Goal: Task Accomplishment & Management: Use online tool/utility

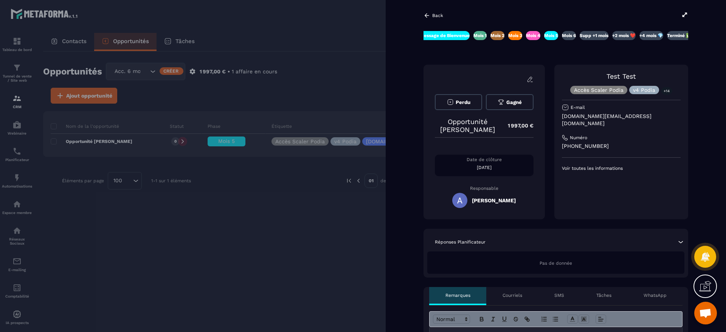
click at [318, 37] on div at bounding box center [363, 166] width 726 height 332
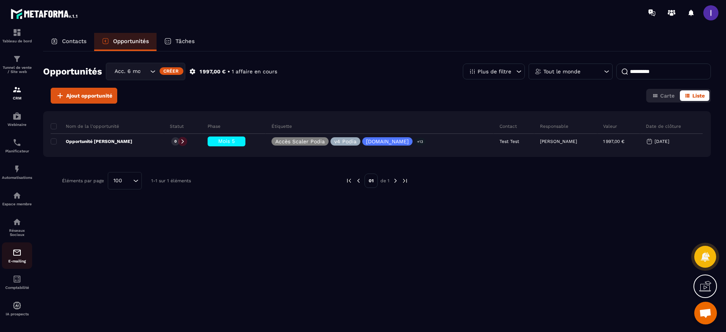
scroll to position [11, 0]
click at [18, 280] on img at bounding box center [16, 276] width 9 height 9
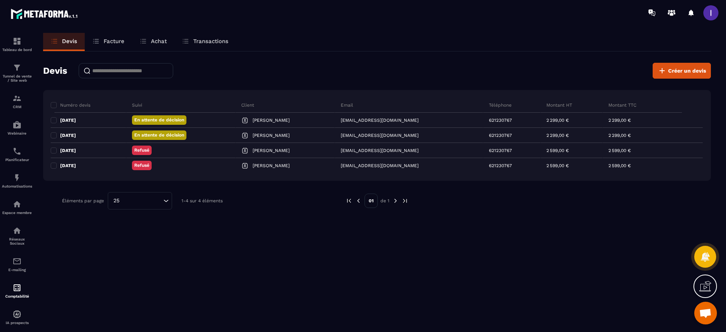
click at [118, 39] on p "Facture" at bounding box center [114, 41] width 21 height 7
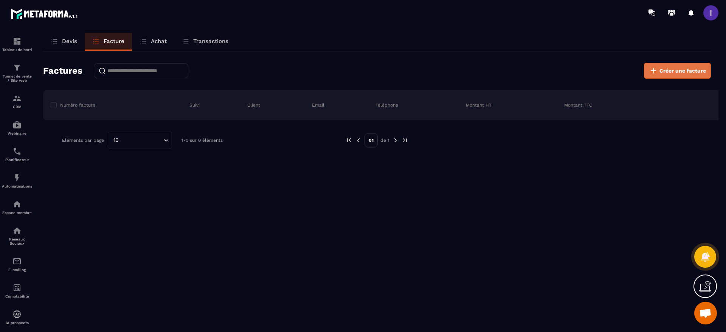
click at [682, 73] on span "Créer une facture" at bounding box center [682, 71] width 46 height 8
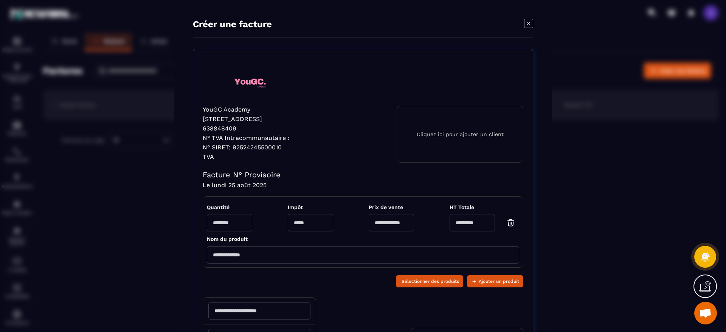
click at [441, 131] on p "Cliquez ici pour ajouter un client" at bounding box center [459, 134] width 87 height 6
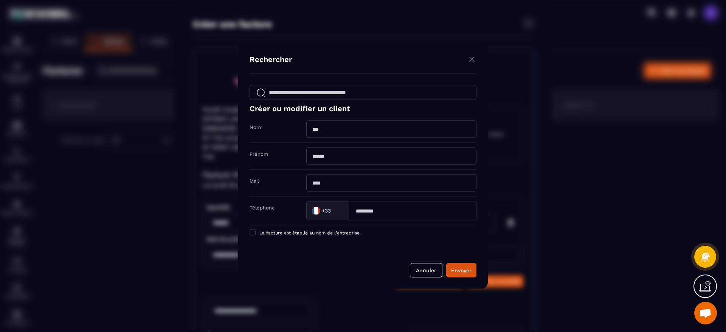
click at [362, 134] on input "Modal window" at bounding box center [391, 129] width 170 height 17
click at [536, 27] on div "Modal window" at bounding box center [363, 166] width 726 height 332
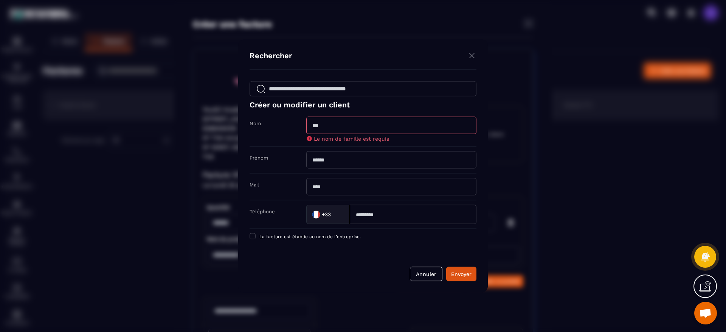
click at [470, 55] on img "Modal window" at bounding box center [471, 55] width 9 height 9
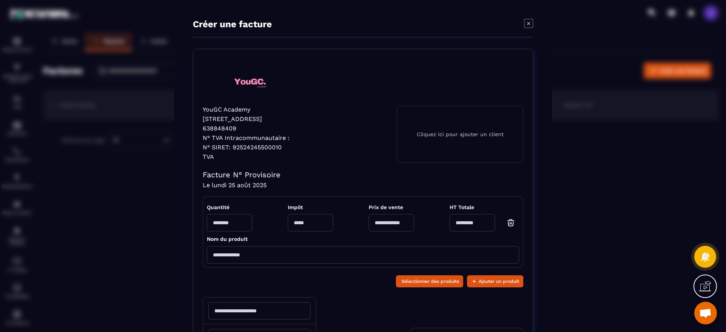
drag, startPoint x: 127, startPoint y: 149, endPoint x: 131, endPoint y: 147, distance: 4.3
click at [127, 148] on div "Créer une facture YouGC Academy [STREET_ADDRESS] 638848409 N° TVA Intracommunau…" at bounding box center [363, 227] width 726 height 455
click at [116, 210] on div "Créer une facture YouGC Academy [STREET_ADDRESS] 638848409 N° TVA Intracommunau…" at bounding box center [363, 227] width 726 height 455
click at [525, 25] on icon "Modal window" at bounding box center [528, 23] width 9 height 9
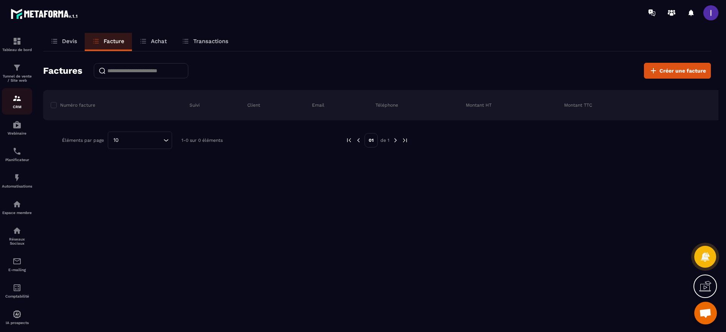
click at [14, 100] on img at bounding box center [16, 98] width 9 height 9
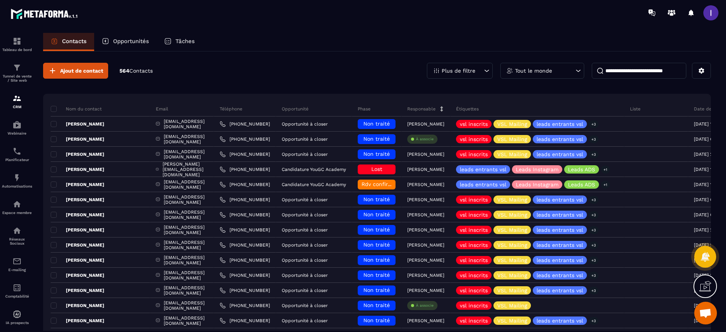
click at [631, 70] on input at bounding box center [638, 71] width 94 height 16
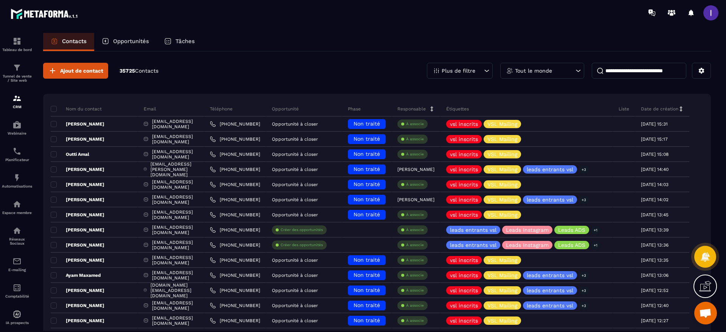
click at [628, 73] on input at bounding box center [638, 71] width 94 height 16
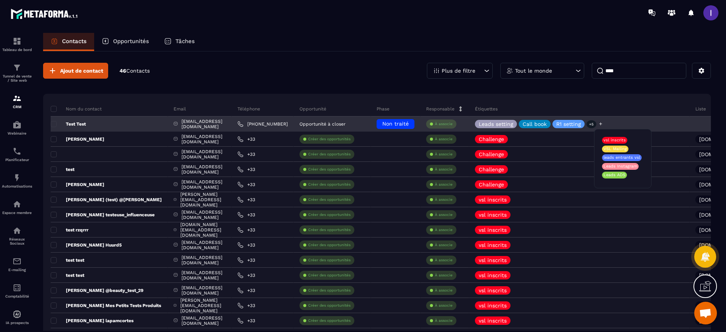
type input "****"
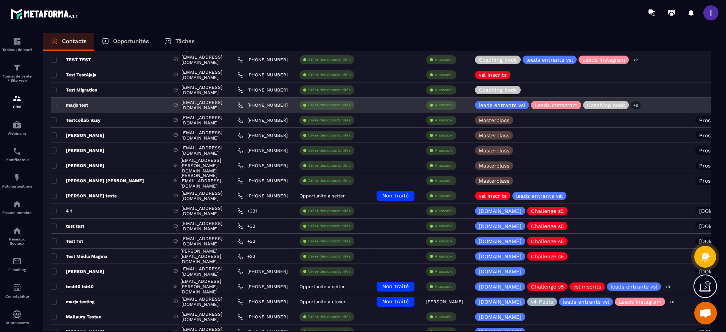
scroll to position [510, 0]
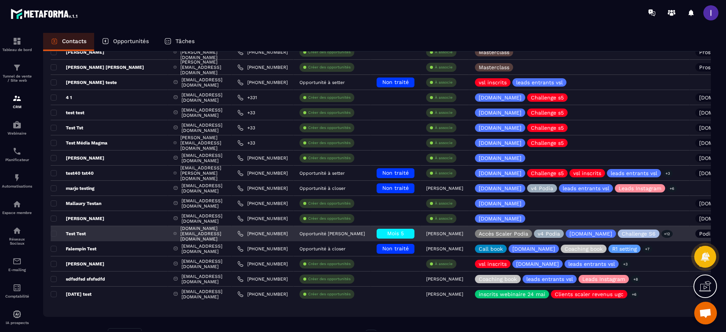
click at [99, 234] on div "Test Test" at bounding box center [109, 233] width 117 height 15
